Goal: Contribute content: Contribute content

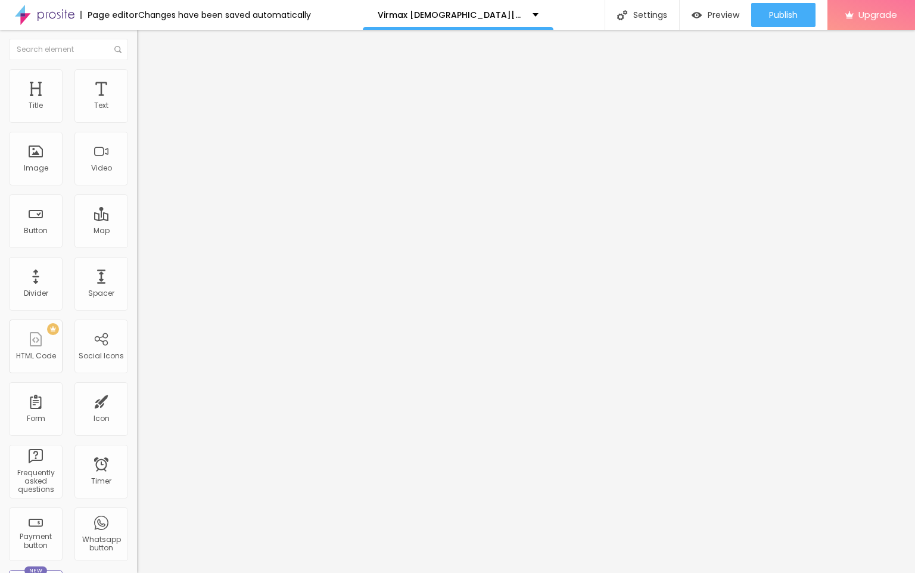
click at [137, 112] on input "entre em contato" at bounding box center [208, 106] width 143 height 12
paste input "👇❗❗𝐒𝐡𝐨𝐩𝐍𝐨𝐰❗❗👇"
type input "👇❗❗𝐒𝐡𝐨𝐩𝐍𝐨𝐰❗❗👇"
click at [137, 245] on input "https://" at bounding box center [208, 240] width 143 height 12
click at [137, 238] on div "URL https://" at bounding box center [205, 240] width 137 height 29
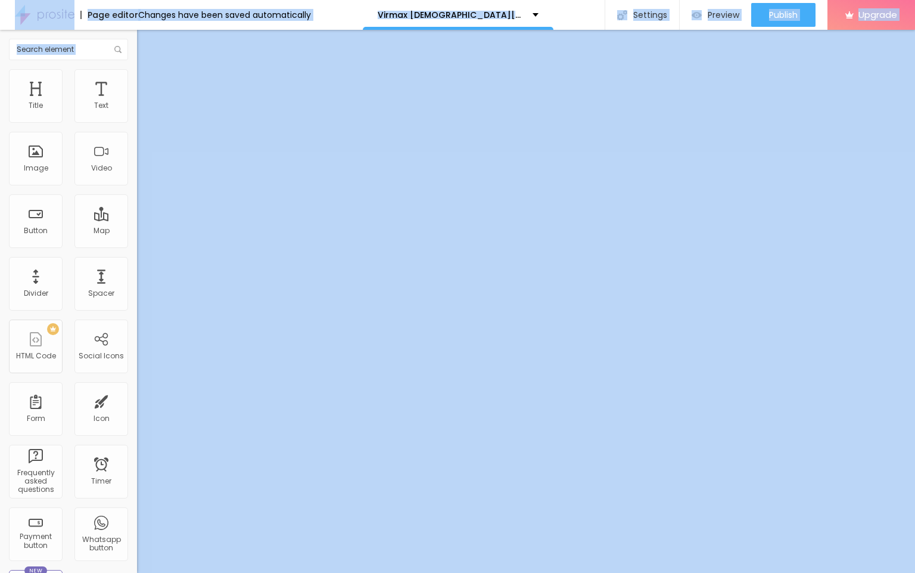
click at [137, 245] on input "https://" at bounding box center [208, 240] width 143 height 12
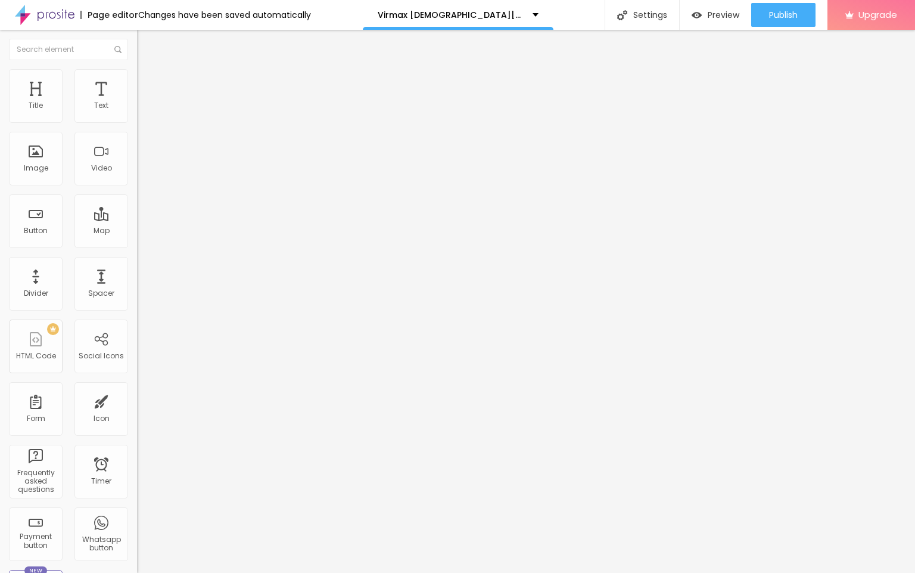
paste input "selffiter.com/Virmax-za"
type input "https://selffiter.com/Virmax-za"
click at [137, 101] on div "Change image" at bounding box center [205, 97] width 137 height 8
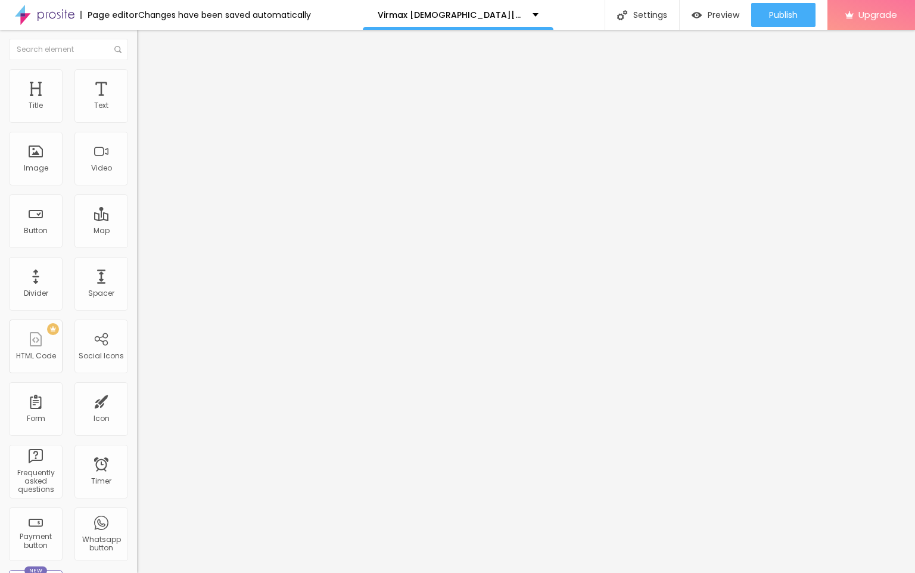
click at [137, 102] on span "Change image" at bounding box center [169, 97] width 64 height 10
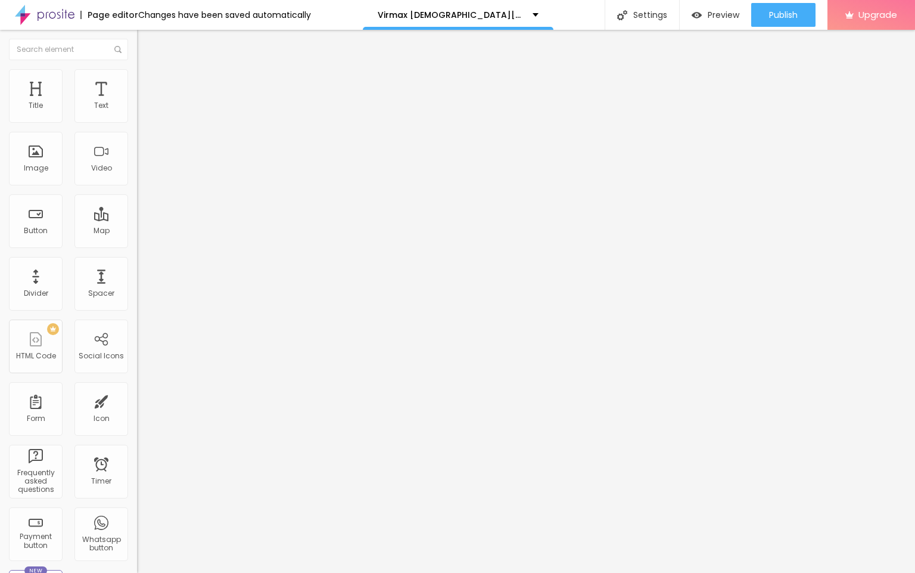
click at [137, 102] on span "Add image" at bounding box center [161, 97] width 49 height 10
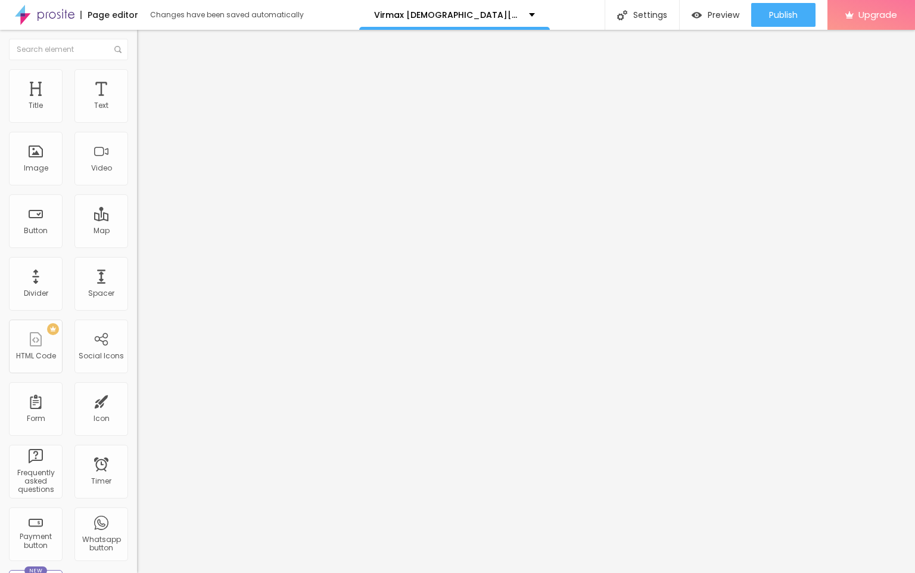
click at [137, 244] on input "https://" at bounding box center [208, 238] width 143 height 12
paste input "selffiter.com/Virmax-za"
type input "https://selffiter.com/Virmax-za"
click at [779, 10] on span "Publish" at bounding box center [783, 15] width 29 height 10
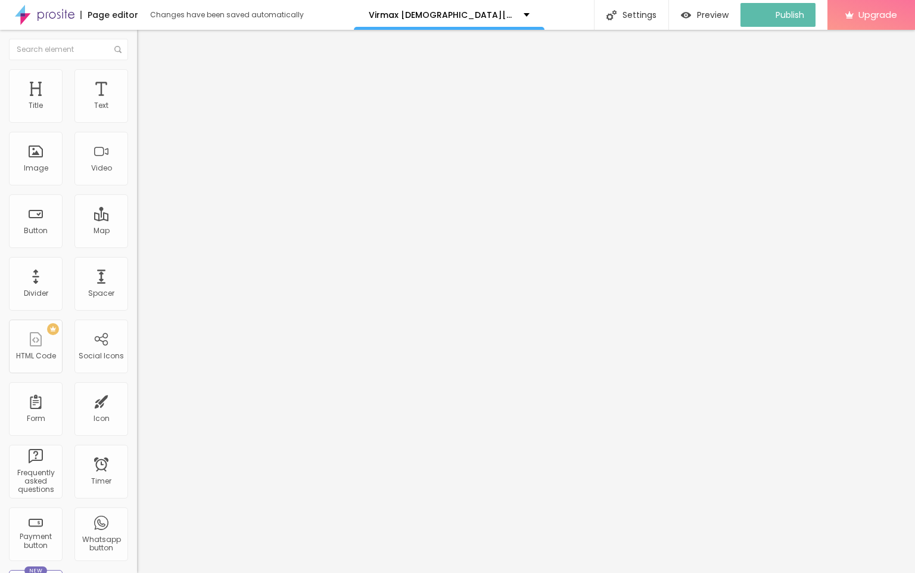
click at [52, 15] on img at bounding box center [45, 15] width 60 height 30
